Goal: Information Seeking & Learning: Understand process/instructions

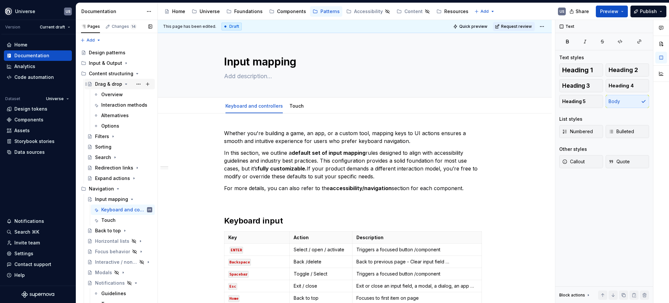
click at [106, 82] on div "Drag & drop" at bounding box center [108, 84] width 27 height 7
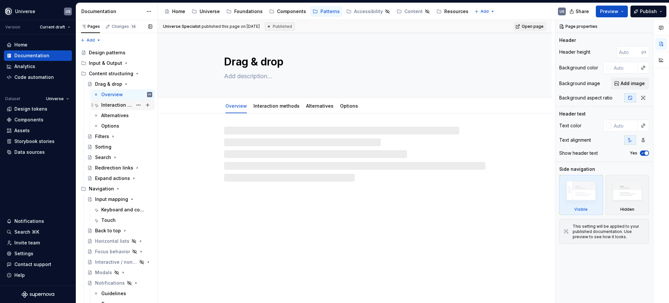
click at [112, 104] on div "Interaction methods" at bounding box center [116, 105] width 31 height 7
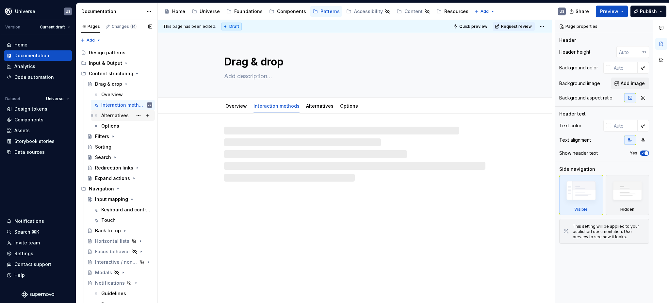
click at [110, 114] on div "Alternatives" at bounding box center [114, 115] width 27 height 7
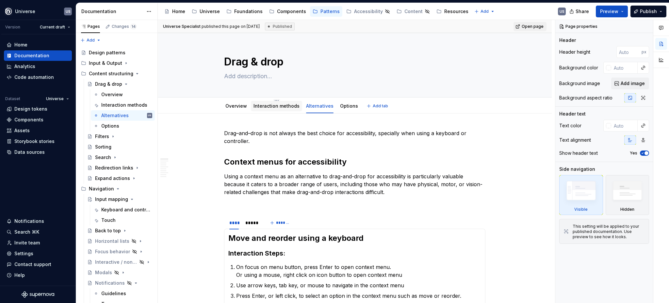
click at [283, 106] on link "Interaction methods" at bounding box center [277, 106] width 46 height 6
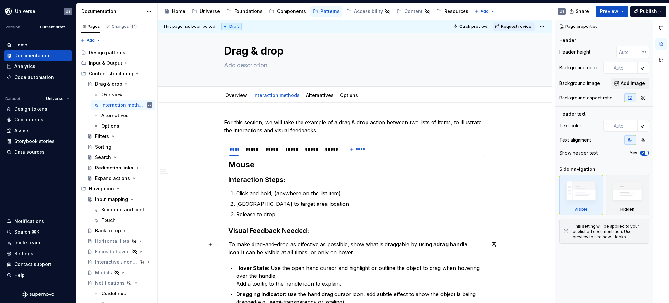
scroll to position [8, 0]
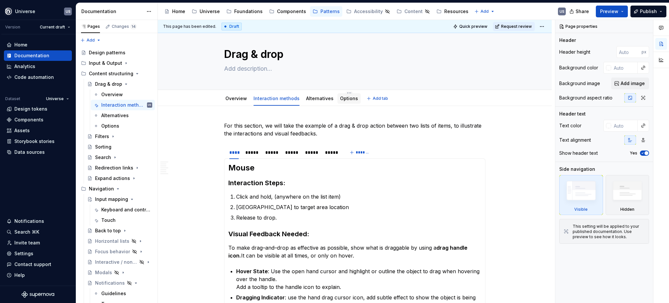
click at [342, 99] on link "Options" at bounding box center [349, 98] width 18 height 6
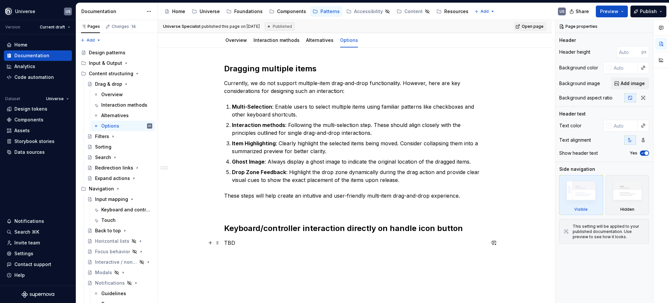
scroll to position [64, 0]
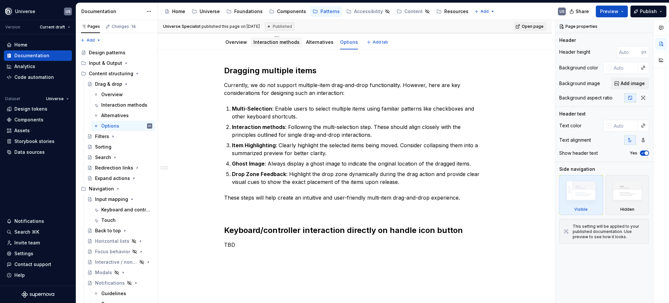
click at [279, 44] on link "Interaction methods" at bounding box center [277, 42] width 46 height 6
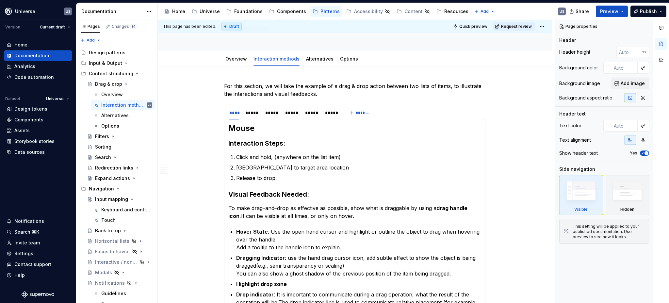
scroll to position [43, 0]
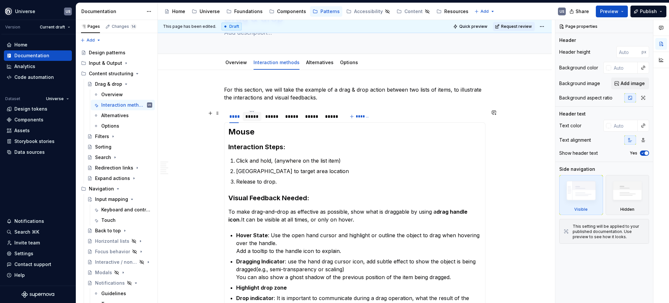
click at [254, 117] on div "*****" at bounding box center [251, 116] width 13 height 7
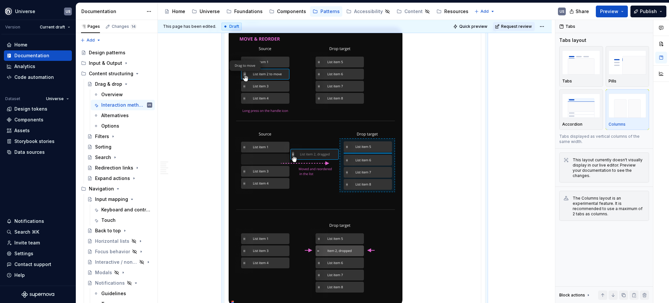
scroll to position [0, 0]
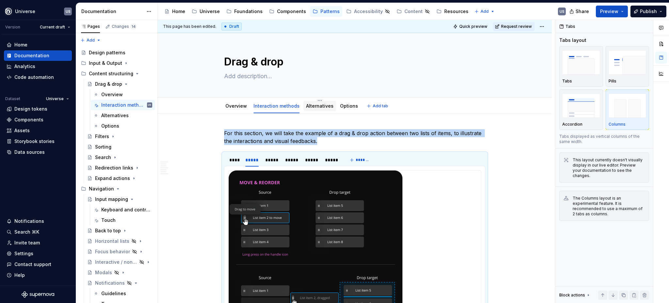
click at [315, 107] on link "Alternatives" at bounding box center [319, 106] width 27 height 6
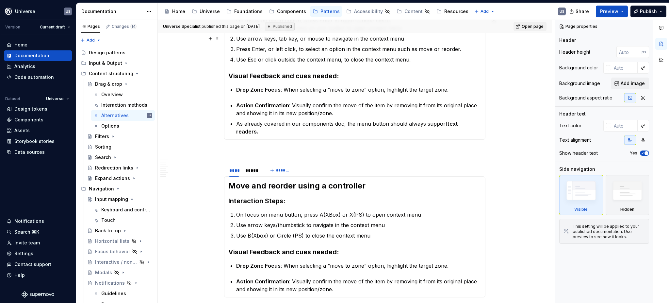
scroll to position [261, 0]
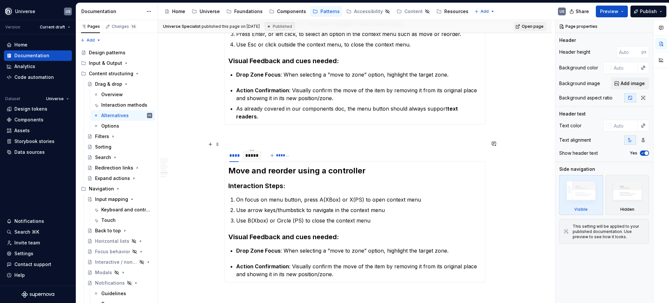
click at [256, 152] on div "*****" at bounding box center [251, 155] width 13 height 7
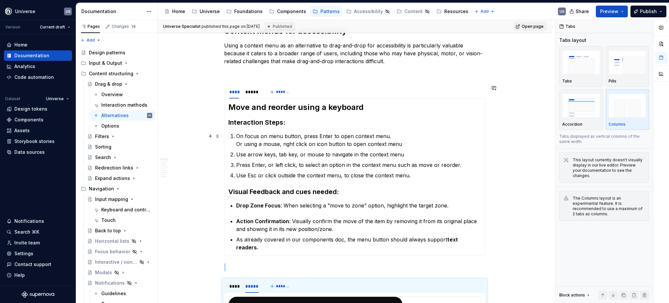
scroll to position [87, 0]
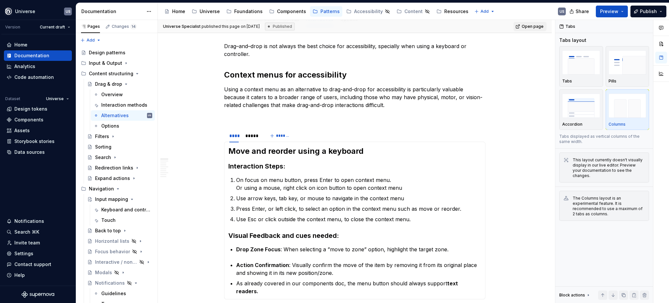
type textarea "*"
